Goal: Transaction & Acquisition: Purchase product/service

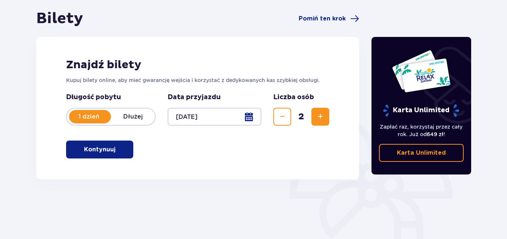
scroll to position [75, 0]
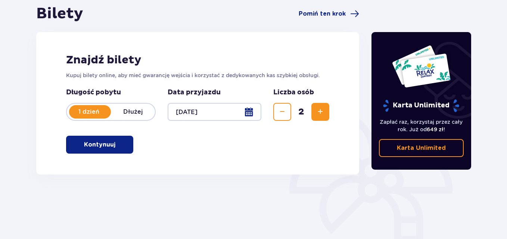
click at [100, 147] on p "Kontynuuj" at bounding box center [99, 145] width 31 height 8
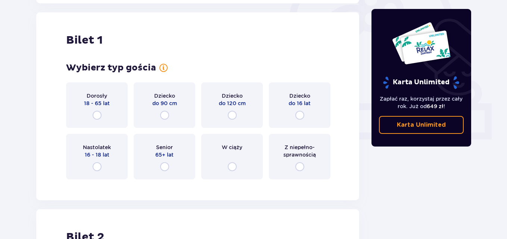
scroll to position [249, 0]
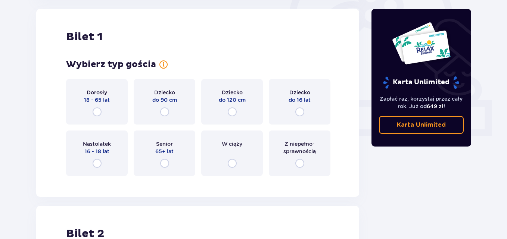
click at [97, 113] on input "radio" at bounding box center [97, 112] width 9 height 9
radio input "true"
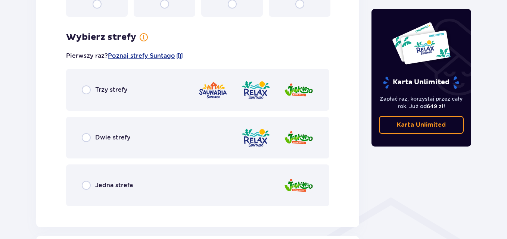
scroll to position [432, 0]
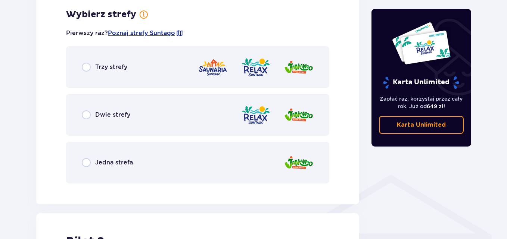
click at [85, 116] on input "radio" at bounding box center [86, 115] width 9 height 9
radio input "true"
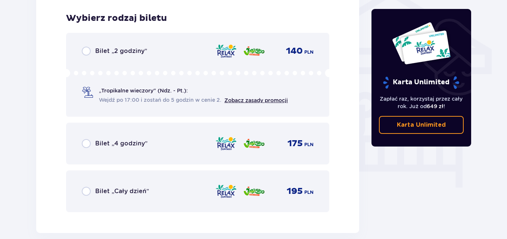
scroll to position [621, 0]
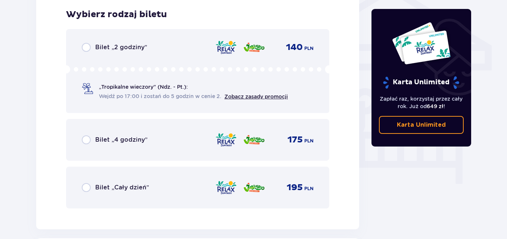
click at [85, 142] on input "radio" at bounding box center [86, 140] width 9 height 9
radio input "true"
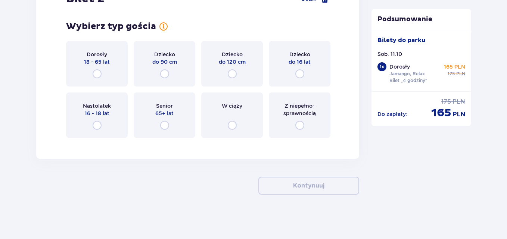
scroll to position [890, 0]
click at [299, 124] on input "radio" at bounding box center [299, 125] width 9 height 9
radio input "true"
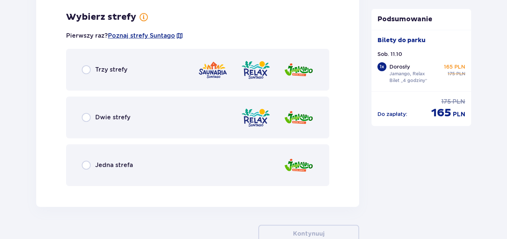
scroll to position [1033, 0]
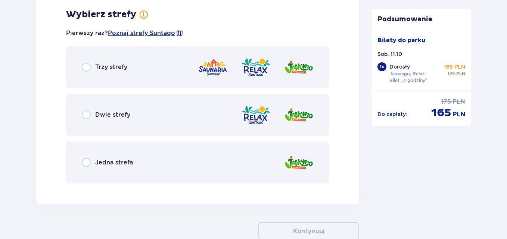
click at [106, 113] on span "Dwie strefy" at bounding box center [112, 115] width 35 height 8
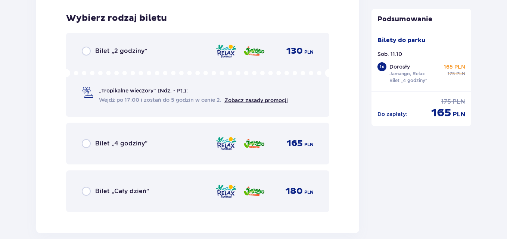
scroll to position [1223, 0]
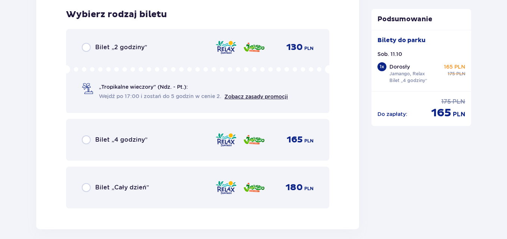
click at [105, 143] on span "Bilet „4 godziny”" at bounding box center [121, 140] width 52 height 8
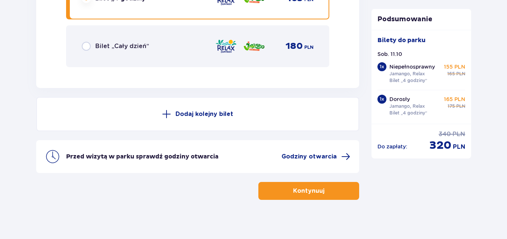
scroll to position [1370, 0]
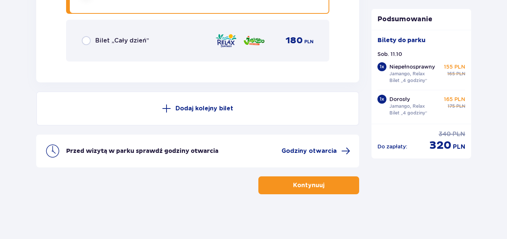
click at [408, 101] on p "Dorosły" at bounding box center [400, 99] width 21 height 7
click at [409, 102] on p "Dorosły" at bounding box center [400, 99] width 21 height 7
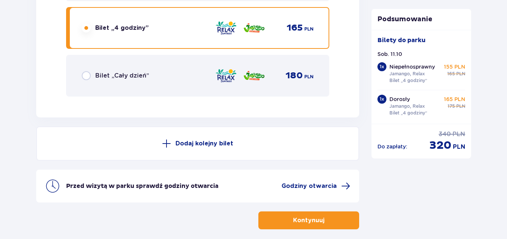
scroll to position [1221, 0]
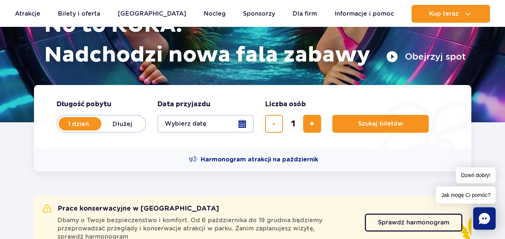
click at [242, 124] on button "Wybierz datę" at bounding box center [205, 124] width 96 height 18
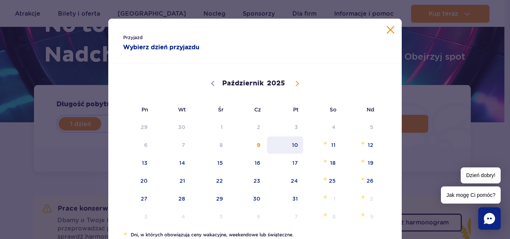
click at [289, 147] on span "10" at bounding box center [285, 145] width 38 height 17
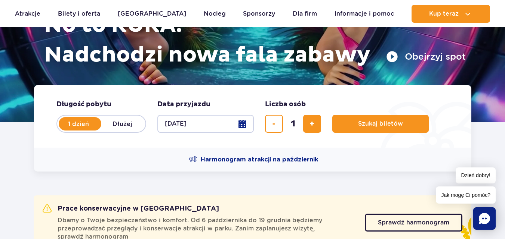
click at [242, 123] on button "10.10.25" at bounding box center [205, 124] width 96 height 18
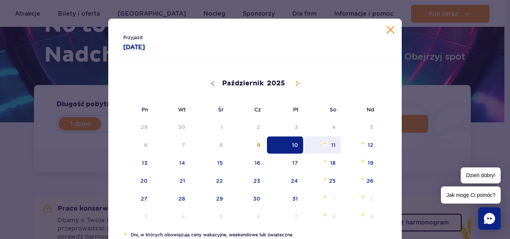
click at [329, 146] on span "11" at bounding box center [323, 145] width 38 height 17
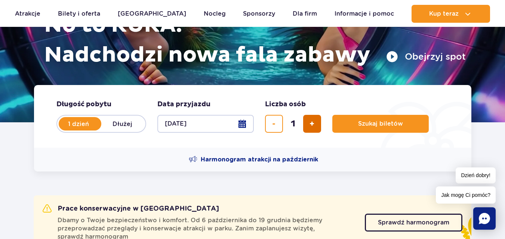
click at [307, 119] on button "dodaj bilet" at bounding box center [312, 124] width 18 height 18
click at [308, 121] on button "dodaj bilet" at bounding box center [312, 124] width 18 height 18
type input "4"
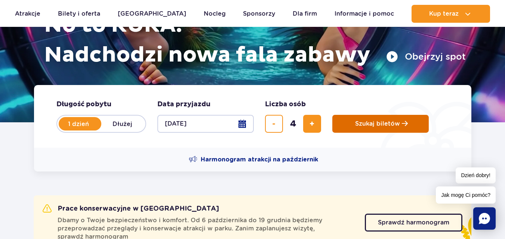
click at [363, 124] on span "Szukaj biletów" at bounding box center [377, 124] width 45 height 7
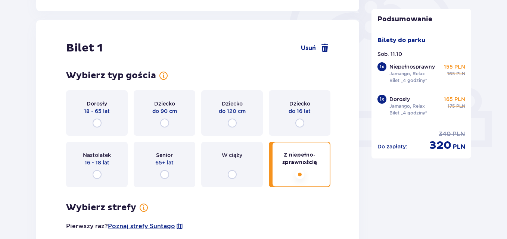
scroll to position [261, 0]
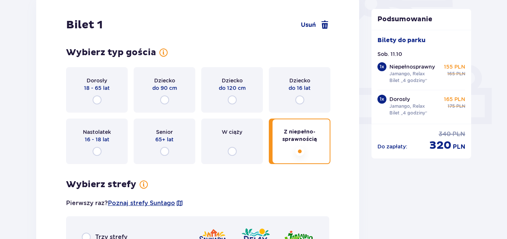
click at [297, 139] on span "Z niepełno­sprawnością" at bounding box center [300, 135] width 48 height 15
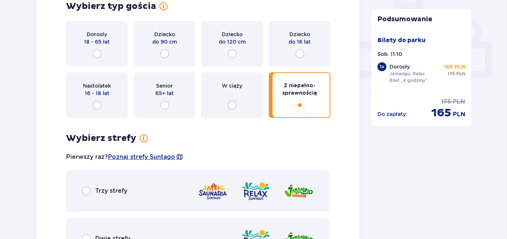
scroll to position [432, 0]
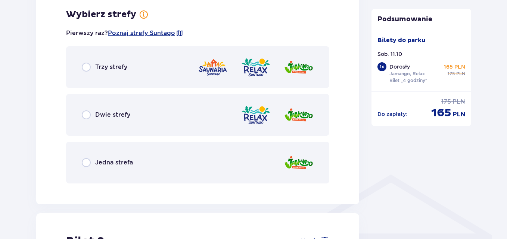
drag, startPoint x: 100, startPoint y: 114, endPoint x: 110, endPoint y: 121, distance: 12.9
click at [100, 114] on span "Dwie strefy" at bounding box center [112, 115] width 35 height 8
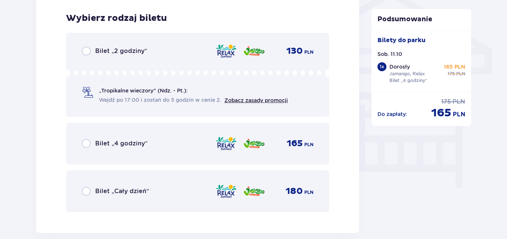
scroll to position [621, 0]
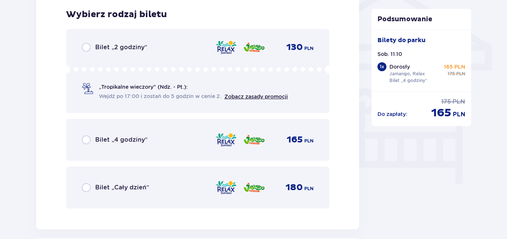
click at [130, 140] on span "Bilet „4 godziny”" at bounding box center [121, 140] width 52 height 8
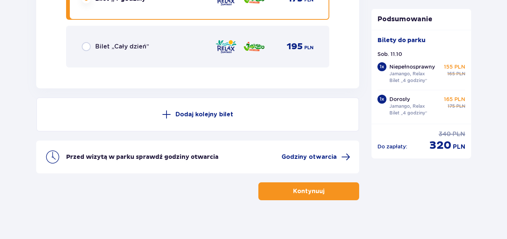
scroll to position [1370, 0]
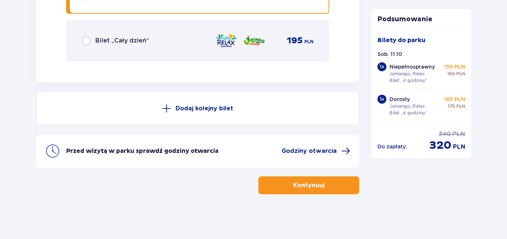
drag, startPoint x: 439, startPoint y: 101, endPoint x: 199, endPoint y: 80, distance: 240.3
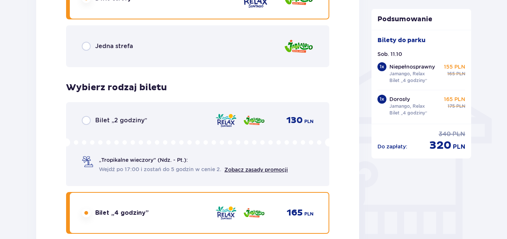
scroll to position [287, 0]
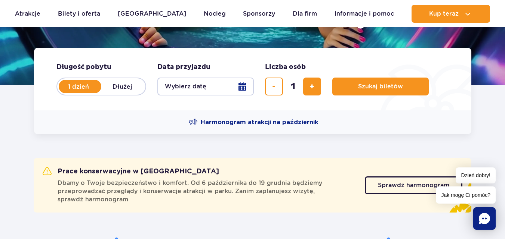
click at [242, 87] on button "Wybierz datę" at bounding box center [205, 87] width 96 height 18
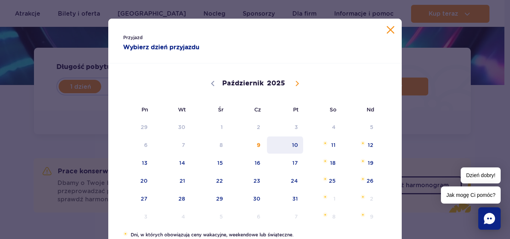
click at [292, 147] on span "10" at bounding box center [285, 145] width 38 height 17
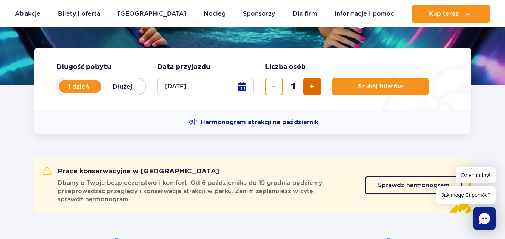
click at [315, 83] on button "dodaj bilet" at bounding box center [312, 87] width 18 height 18
type input "4"
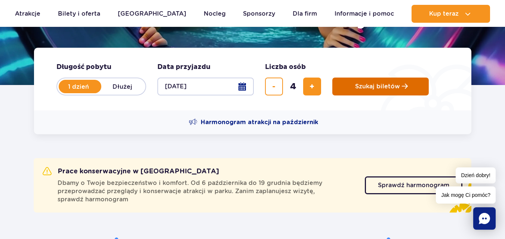
click at [364, 83] on span "Szukaj biletów" at bounding box center [377, 86] width 45 height 7
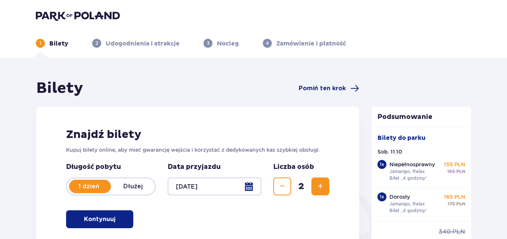
click at [57, 42] on p "Bilety" at bounding box center [58, 44] width 19 height 8
click at [318, 88] on span "Pomiń ten krok" at bounding box center [322, 88] width 47 height 8
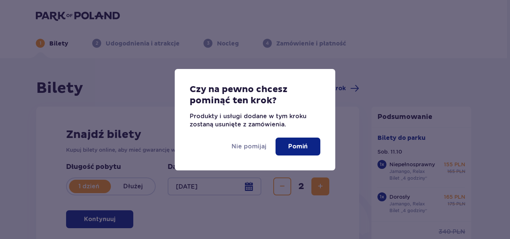
click at [299, 151] on p "Pomiń" at bounding box center [297, 147] width 19 height 8
